Goal: Task Accomplishment & Management: Use online tool/utility

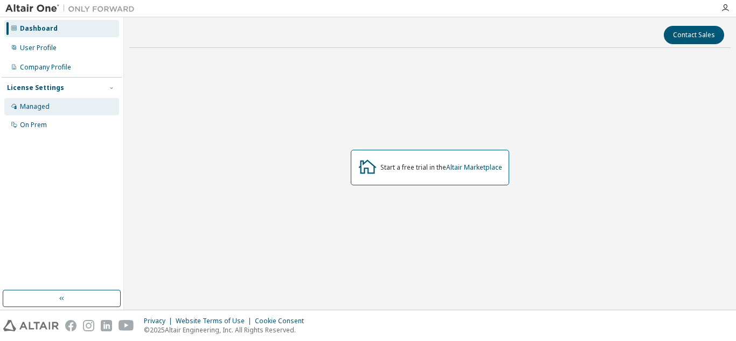
click at [52, 109] on div "Managed" at bounding box center [61, 106] width 115 height 17
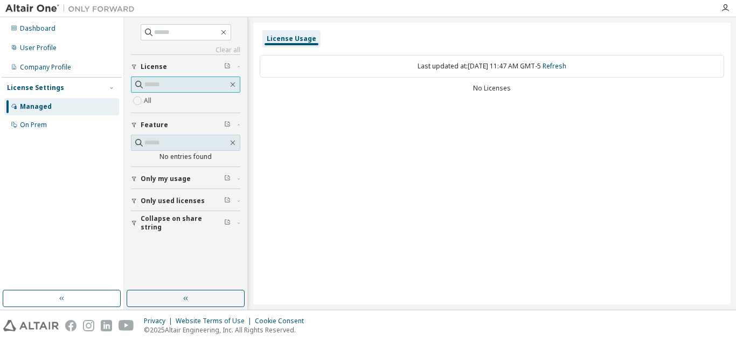
click at [168, 84] on input "text" at bounding box center [186, 84] width 84 height 11
type input "*"
click at [48, 122] on div "On Prem" at bounding box center [61, 124] width 115 height 17
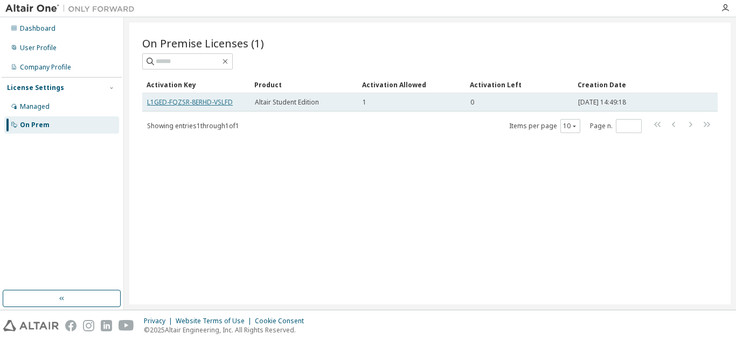
click at [161, 101] on link "L1GED-FQZSR-8ERHD-VSLFD" at bounding box center [190, 102] width 86 height 9
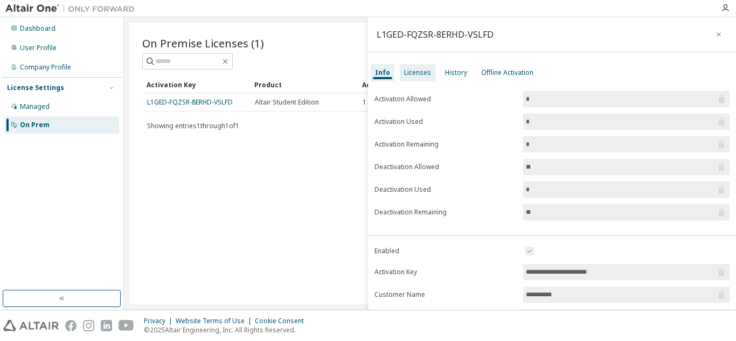
click at [411, 77] on div "Licenses" at bounding box center [418, 72] width 36 height 17
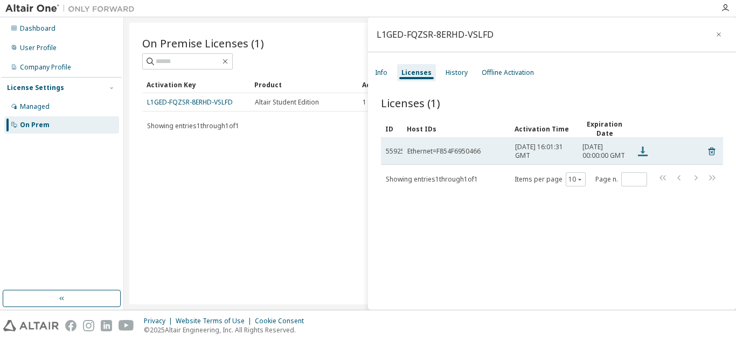
click at [643, 158] on icon at bounding box center [642, 151] width 13 height 13
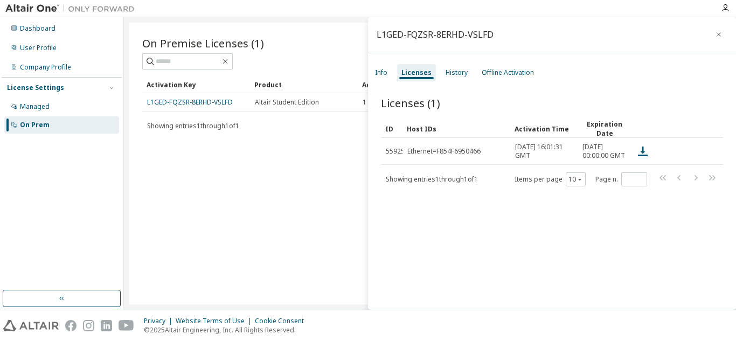
click at [680, 96] on div "Licenses (1)" at bounding box center [552, 102] width 342 height 15
click at [609, 243] on div "Licenses (1) Clear Load Save Save As Field Operator Value Select filter Select …" at bounding box center [552, 204] width 368 height 244
click at [455, 71] on div "History" at bounding box center [457, 72] width 22 height 9
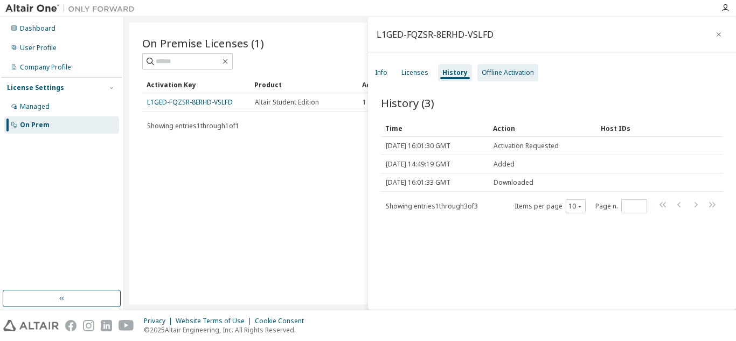
click at [495, 78] on div "Offline Activation" at bounding box center [507, 72] width 61 height 17
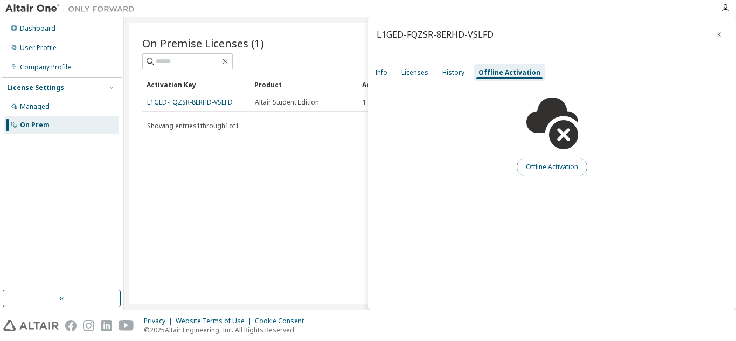
click at [537, 168] on button "Offline Activation" at bounding box center [552, 167] width 71 height 18
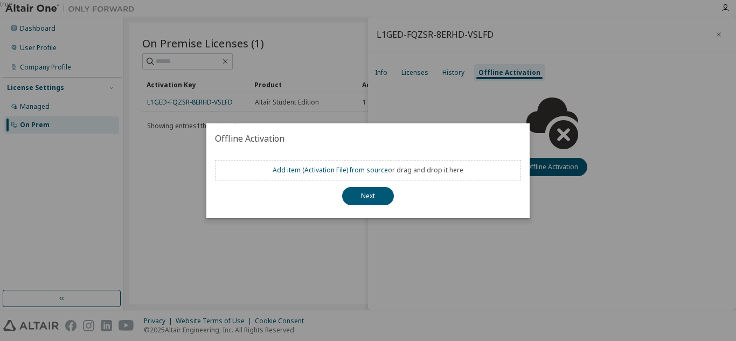
click at [475, 263] on div "true" at bounding box center [368, 170] width 736 height 341
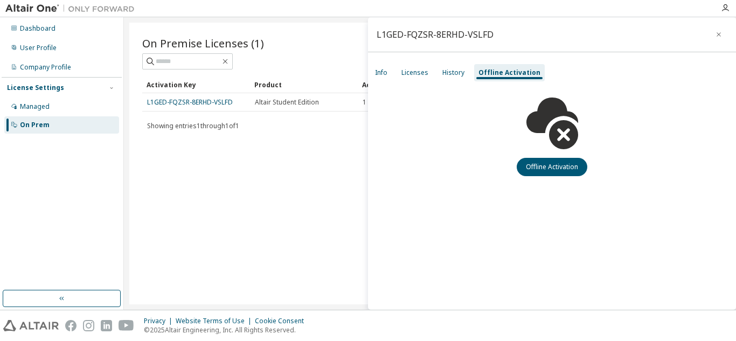
click at [589, 245] on div "L1GED-FQZSR-8ERHD-VSLFD Info Licenses History Offline Activation Offline Activa…" at bounding box center [552, 163] width 368 height 293
click at [551, 173] on button "Offline Activation" at bounding box center [552, 167] width 71 height 18
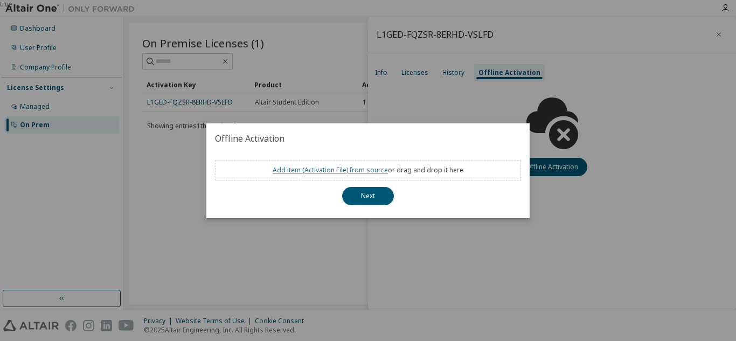
click at [327, 172] on link "Add item ( Activation File ) from source" at bounding box center [330, 169] width 115 height 9
click at [410, 166] on div "Add item ( Activation File ) from source or drag and drop it here" at bounding box center [368, 170] width 191 height 9
click at [319, 174] on link "Add item ( Activation File ) from source" at bounding box center [330, 169] width 115 height 9
click at [597, 93] on div "true" at bounding box center [368, 170] width 736 height 341
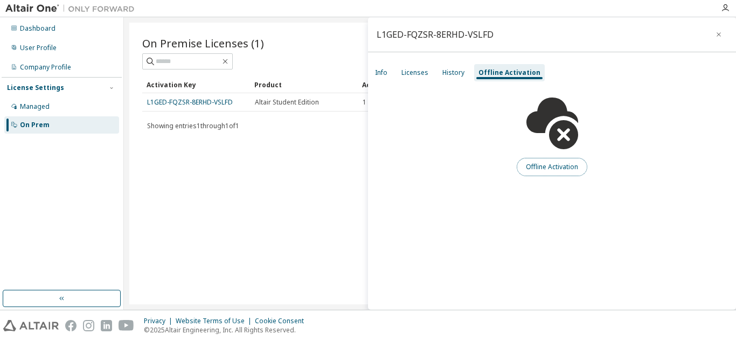
click at [556, 162] on button "Offline Activation" at bounding box center [552, 167] width 71 height 18
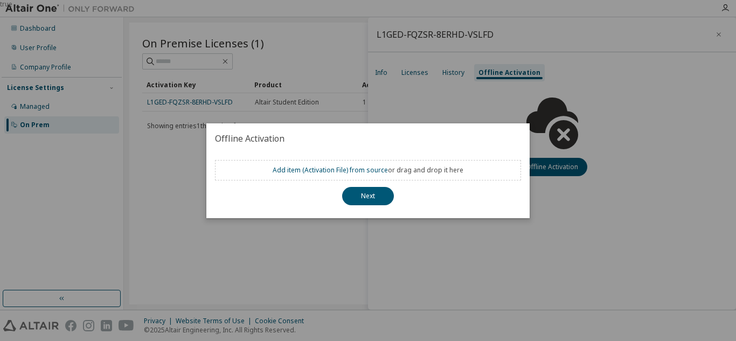
click at [436, 170] on div "Add item ( Activation File ) from source or drag and drop it here" at bounding box center [368, 170] width 191 height 9
click at [139, 98] on div "true" at bounding box center [368, 170] width 736 height 341
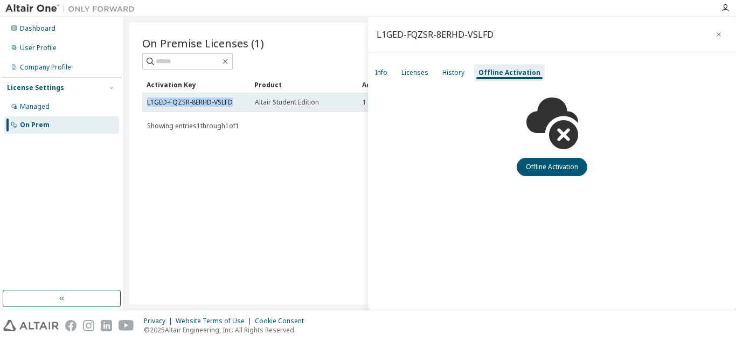
drag, startPoint x: 144, startPoint y: 102, endPoint x: 236, endPoint y: 96, distance: 91.8
click at [236, 96] on td "L1GED-FQZSR-8ERHD-VSLFD" at bounding box center [196, 102] width 108 height 18
copy link "L1GED-FQZSR-8ERHD-VSLFD"
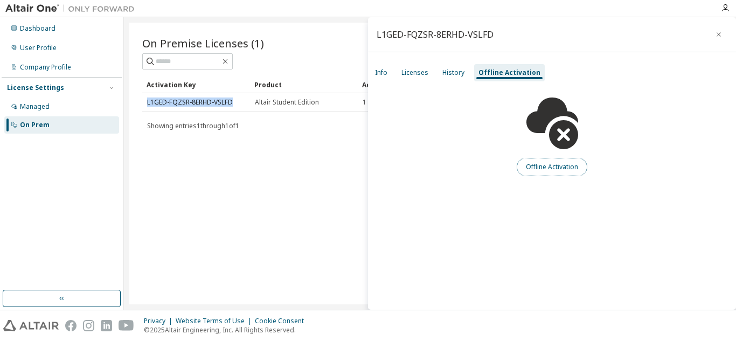
click at [544, 168] on button "Offline Activation" at bounding box center [552, 167] width 71 height 18
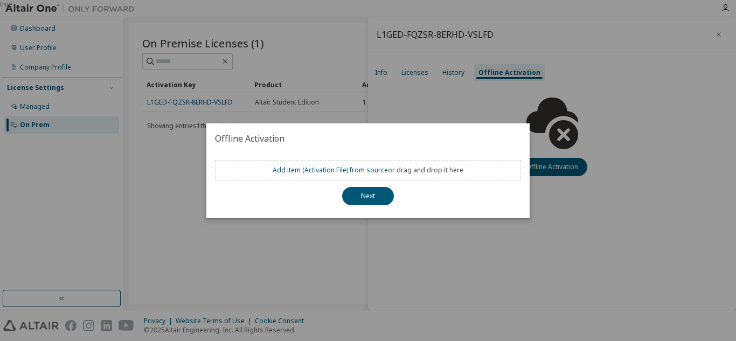
click at [401, 170] on div "Add item ( Activation File ) from source or drag and drop it here" at bounding box center [368, 170] width 191 height 9
click at [168, 186] on div "true" at bounding box center [368, 170] width 736 height 341
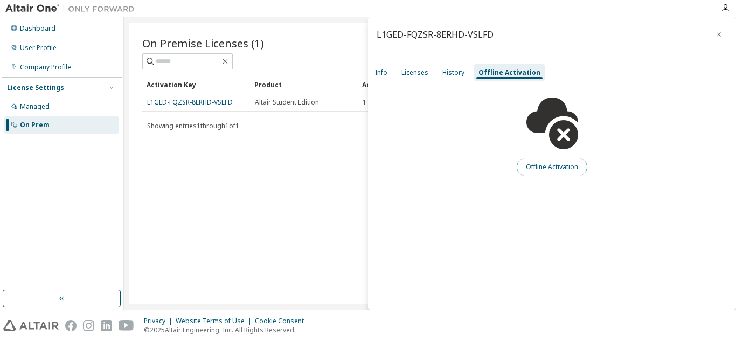
click at [554, 167] on button "Offline Activation" at bounding box center [552, 167] width 71 height 18
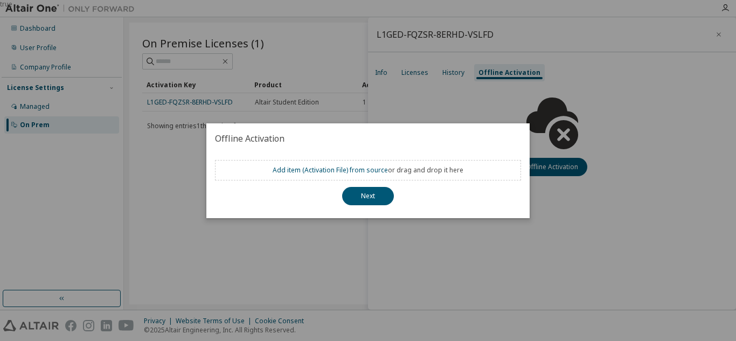
click at [446, 107] on div "true" at bounding box center [368, 170] width 736 height 341
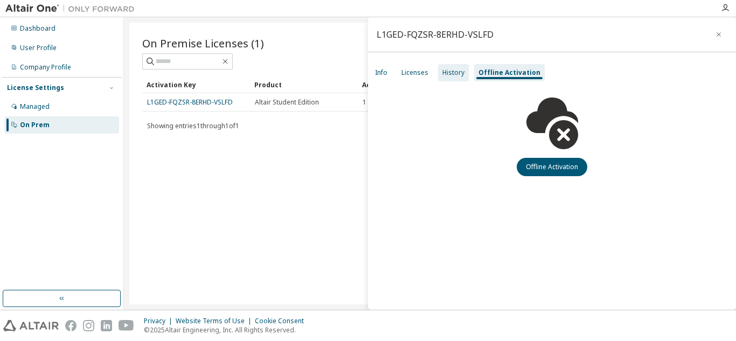
click at [450, 74] on div "History" at bounding box center [453, 72] width 22 height 9
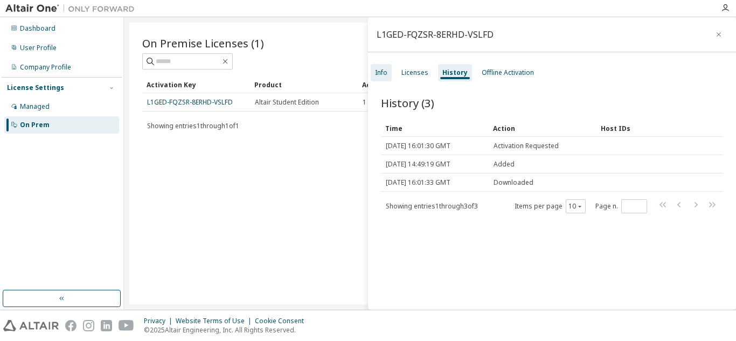
click at [382, 75] on div "Info" at bounding box center [381, 72] width 12 height 9
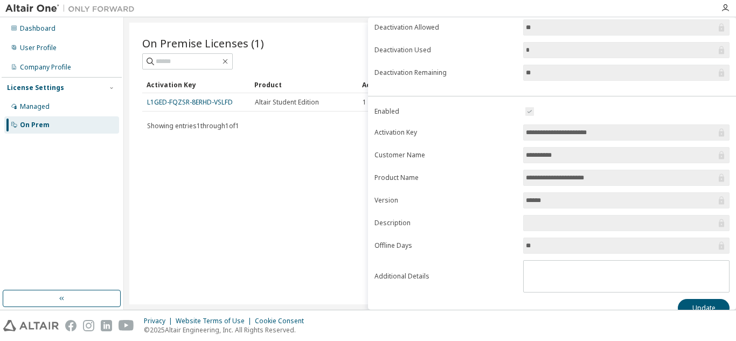
scroll to position [156, 0]
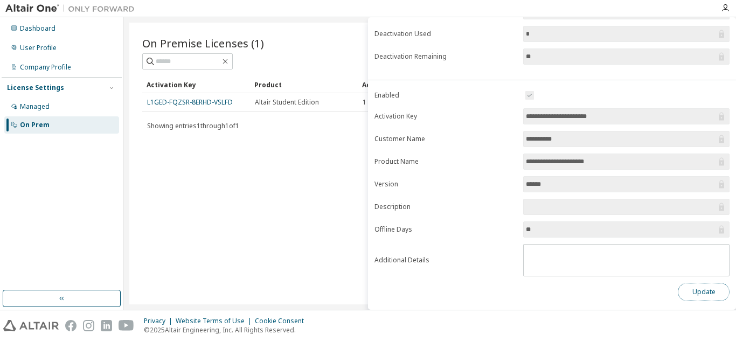
click at [704, 289] on button "Update" at bounding box center [704, 292] width 52 height 18
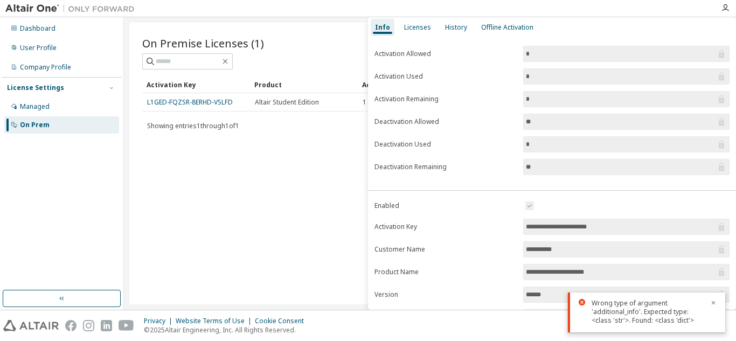
scroll to position [0, 0]
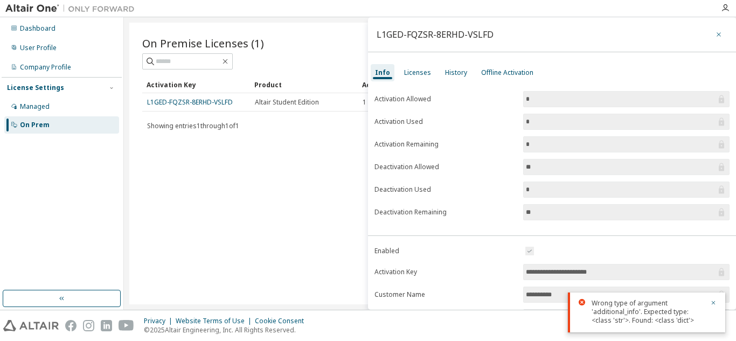
click at [717, 33] on icon "button" at bounding box center [719, 34] width 4 height 4
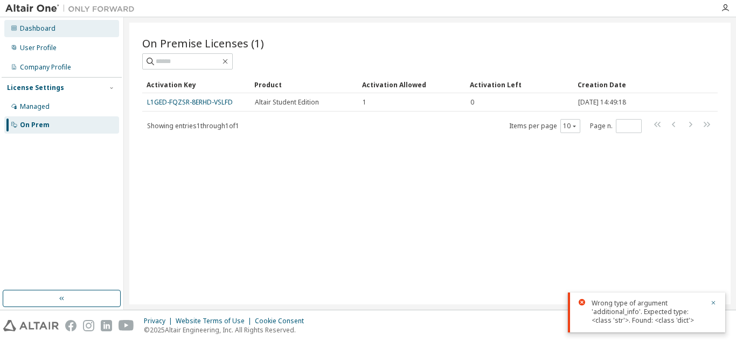
click at [41, 27] on div "Dashboard" at bounding box center [38, 28] width 36 height 9
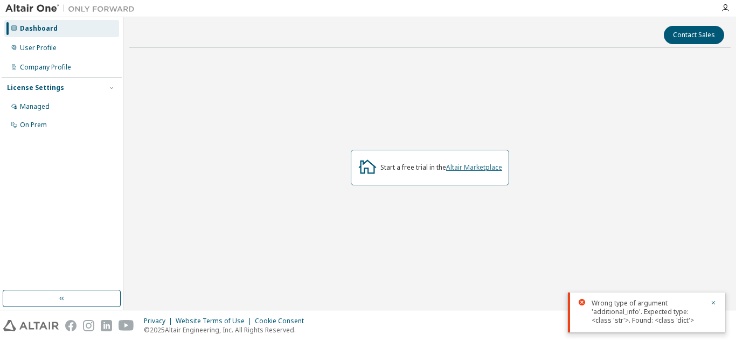
click at [460, 168] on link "Altair Marketplace" at bounding box center [474, 167] width 56 height 9
